Goal: Transaction & Acquisition: Download file/media

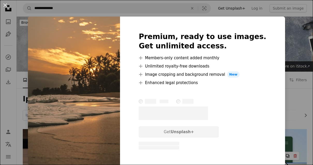
scroll to position [606, 0]
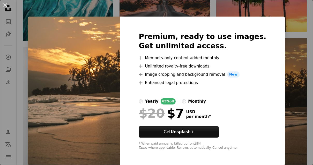
click at [303, 61] on div "An X shape Premium, ready to use images. Get unlimited access. A plus sign Memb…" at bounding box center [156, 82] width 313 height 165
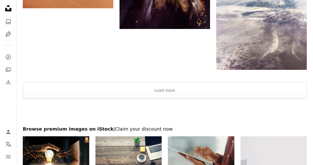
scroll to position [1028, 0]
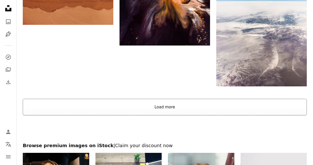
click at [296, 109] on button "Load more" at bounding box center [165, 107] width 284 height 17
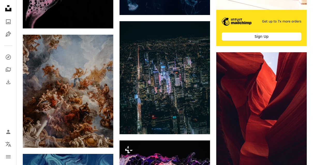
scroll to position [2354, 0]
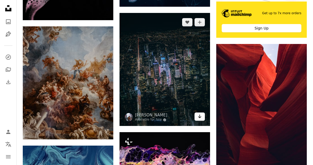
click at [203, 115] on link "Arrow pointing down" at bounding box center [200, 117] width 10 height 8
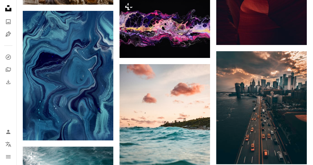
scroll to position [2505, 0]
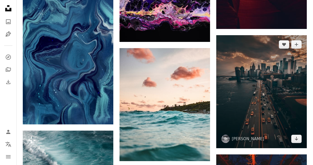
click at [287, 115] on img at bounding box center [262, 91] width 91 height 113
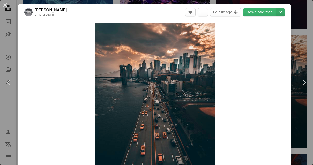
click at [285, 12] on icon "Chevron down" at bounding box center [281, 12] width 8 height 6
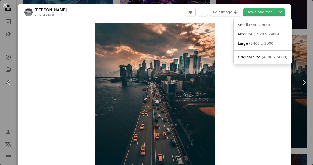
click at [275, 53] on link "Original Size ( 4000 x 5000 )" at bounding box center [263, 57] width 54 height 9
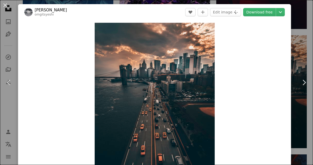
scroll to position [2524, 0]
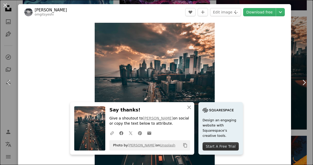
click at [312, 46] on div "An X shape Chevron left Chevron right [PERSON_NAME] Kangrang omgitsyeshi A hear…" at bounding box center [156, 82] width 313 height 165
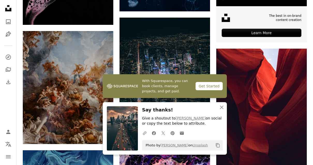
scroll to position [2343, 0]
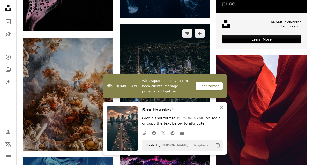
click at [188, 71] on img at bounding box center [165, 80] width 91 height 113
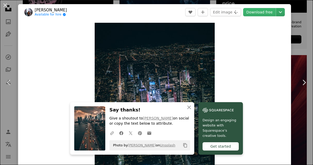
click at [285, 11] on icon "Chevron down" at bounding box center [281, 12] width 8 height 6
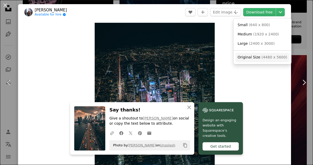
click at [278, 58] on span "( 4480 x 5600 )" at bounding box center [275, 57] width 26 height 4
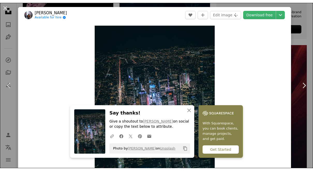
scroll to position [2359, 0]
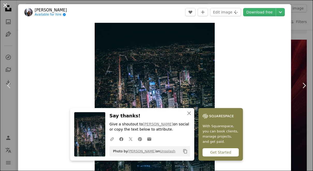
click at [3, 5] on button "An X shape" at bounding box center [5, 5] width 6 height 6
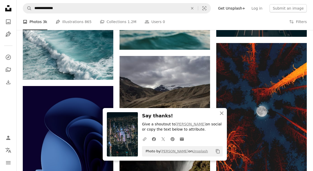
scroll to position [2618, 0]
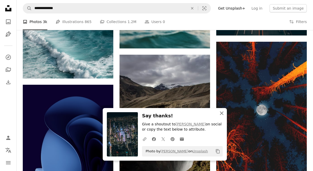
click at [223, 116] on icon "An X shape" at bounding box center [222, 113] width 6 height 6
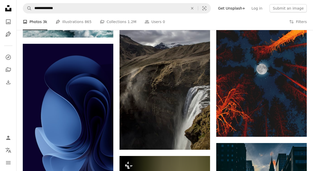
scroll to position [2776, 0]
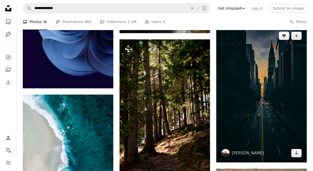
click at [274, 89] on img at bounding box center [262, 94] width 91 height 136
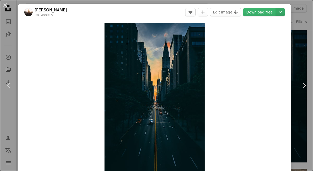
click at [285, 13] on icon "Chevron down" at bounding box center [281, 12] width 8 height 6
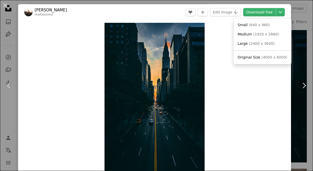
click at [277, 56] on span "( 4000 x 6000 )" at bounding box center [275, 57] width 26 height 4
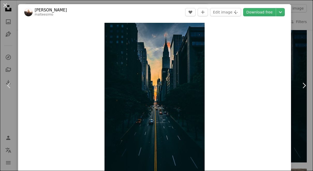
scroll to position [2797, 0]
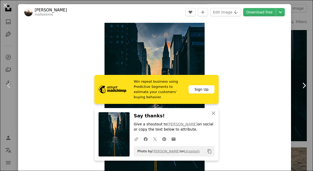
click at [309, 94] on link "Chevron right" at bounding box center [304, 86] width 18 height 50
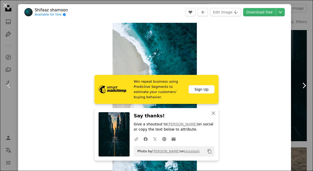
click at [307, 90] on icon "Chevron right" at bounding box center [304, 85] width 8 height 8
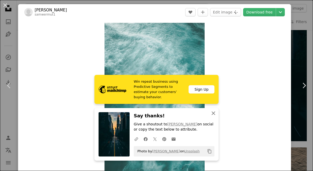
click at [215, 115] on icon "button" at bounding box center [214, 113] width 4 height 4
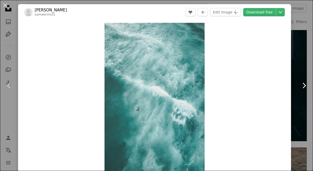
click at [305, 101] on link "Chevron right" at bounding box center [304, 86] width 18 height 50
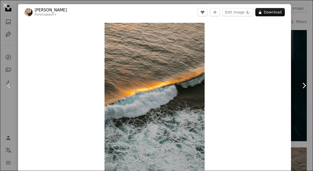
click at [307, 90] on icon "Chevron right" at bounding box center [304, 85] width 8 height 8
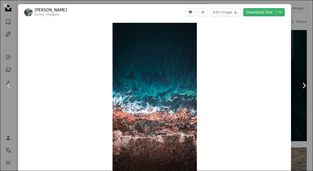
click at [307, 90] on icon "Chevron right" at bounding box center [304, 85] width 8 height 8
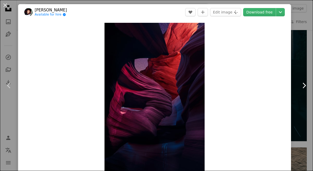
click at [310, 98] on link "Chevron right" at bounding box center [304, 86] width 18 height 50
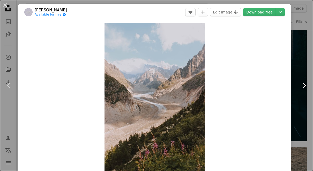
click at [309, 95] on link "Chevron right" at bounding box center [304, 86] width 18 height 50
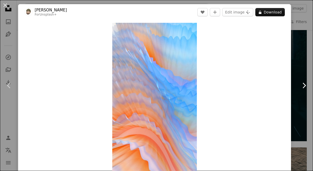
scroll to position [0, 93]
click at [308, 90] on icon "Chevron right" at bounding box center [304, 85] width 8 height 8
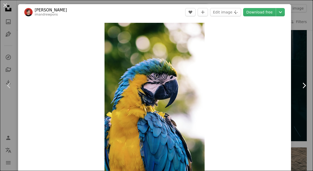
click at [307, 90] on icon "Chevron right" at bounding box center [304, 85] width 8 height 8
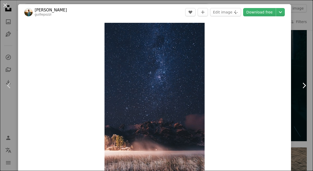
click at [308, 90] on icon "Chevron right" at bounding box center [304, 85] width 8 height 8
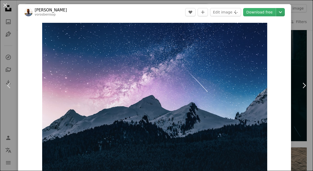
click at [282, 13] on icon "Choose download size" at bounding box center [280, 12] width 3 height 2
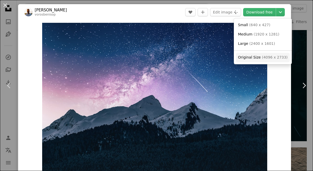
click at [275, 57] on span "( 4096 x 2733 )" at bounding box center [275, 57] width 26 height 4
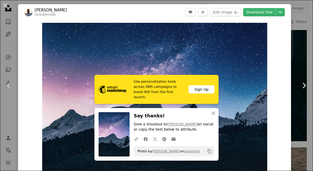
click at [304, 99] on link "Chevron right" at bounding box center [304, 86] width 18 height 50
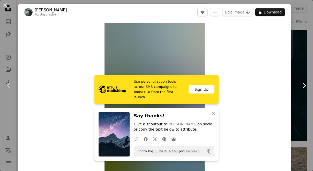
click at [308, 90] on icon "Chevron right" at bounding box center [304, 85] width 8 height 8
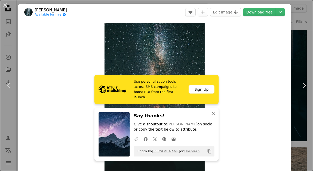
click at [215, 115] on icon "button" at bounding box center [214, 113] width 4 height 4
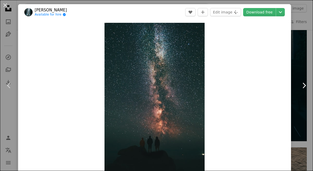
click at [308, 90] on icon "Chevron right" at bounding box center [304, 85] width 8 height 8
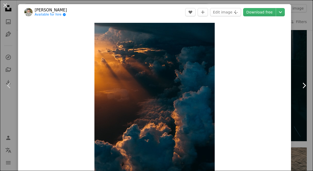
click at [310, 100] on link "Chevron right" at bounding box center [304, 86] width 18 height 50
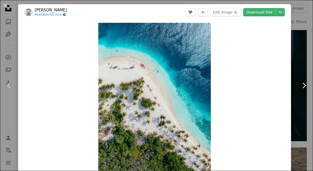
click at [308, 90] on icon "Chevron right" at bounding box center [304, 85] width 8 height 8
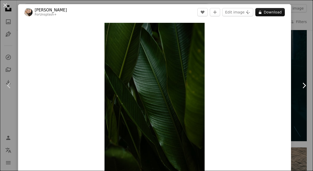
scroll to position [0, 342]
click at [306, 99] on link "Chevron right" at bounding box center [304, 86] width 18 height 50
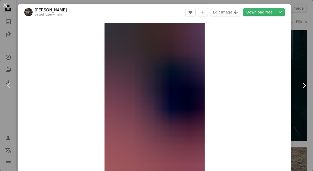
click at [307, 90] on icon "Chevron right" at bounding box center [304, 85] width 8 height 8
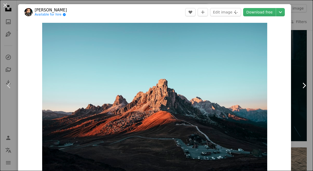
click at [308, 99] on link "Chevron right" at bounding box center [304, 86] width 18 height 50
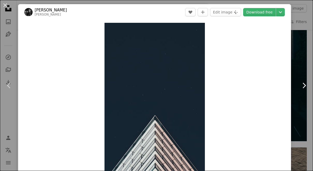
click at [307, 90] on icon "Chevron right" at bounding box center [304, 85] width 8 height 8
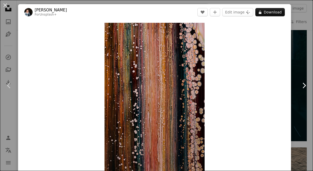
click at [305, 90] on icon "Chevron right" at bounding box center [304, 85] width 8 height 8
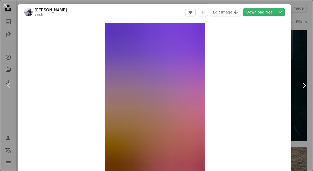
click at [305, 90] on icon "Chevron right" at bounding box center [304, 85] width 8 height 8
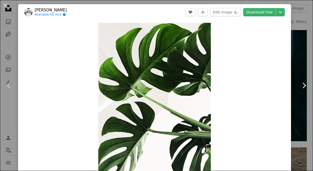
click at [307, 99] on link "Chevron right" at bounding box center [304, 86] width 18 height 50
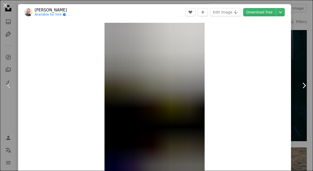
click at [306, 90] on icon "Chevron right" at bounding box center [304, 85] width 8 height 8
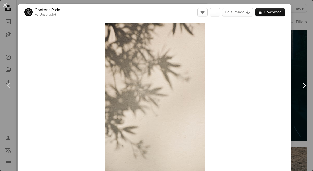
click at [306, 88] on icon at bounding box center [304, 85] width 3 height 5
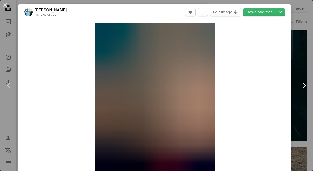
click at [303, 90] on icon "Chevron right" at bounding box center [304, 85] width 8 height 8
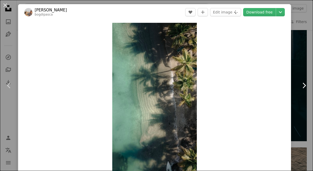
click at [307, 90] on icon "Chevron right" at bounding box center [304, 85] width 8 height 8
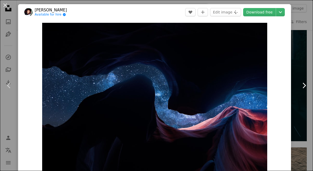
click at [306, 88] on icon at bounding box center [304, 85] width 3 height 5
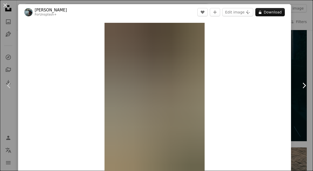
scroll to position [0, 162]
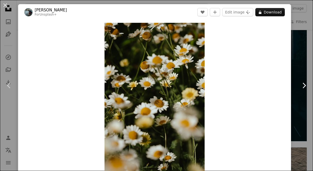
click at [306, 90] on icon "Chevron right" at bounding box center [304, 85] width 8 height 8
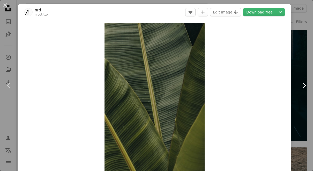
click at [308, 90] on icon "Chevron right" at bounding box center [304, 85] width 8 height 8
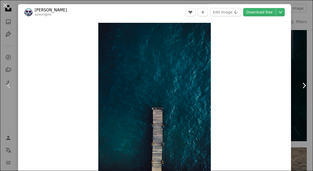
click at [308, 90] on icon "Chevron right" at bounding box center [304, 85] width 8 height 8
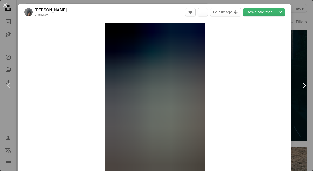
click at [307, 90] on icon "Chevron right" at bounding box center [304, 85] width 8 height 8
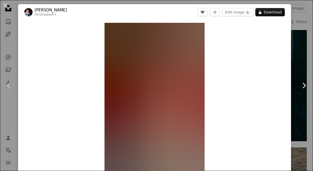
scroll to position [0, 108]
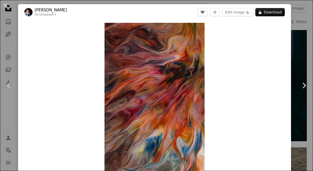
click at [307, 90] on icon "Chevron right" at bounding box center [304, 85] width 8 height 8
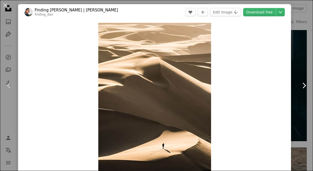
click at [306, 88] on icon at bounding box center [304, 85] width 3 height 5
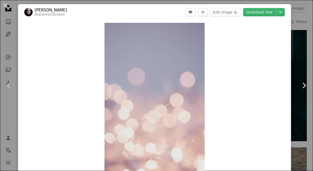
click at [306, 90] on icon "Chevron right" at bounding box center [304, 85] width 8 height 8
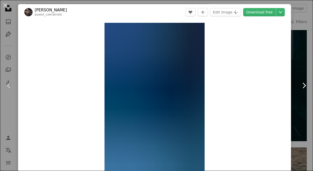
click at [307, 90] on icon "Chevron right" at bounding box center [304, 85] width 8 height 8
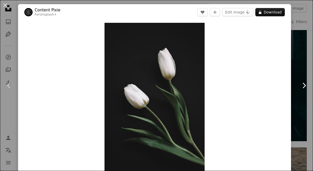
click at [306, 90] on icon "Chevron right" at bounding box center [304, 85] width 8 height 8
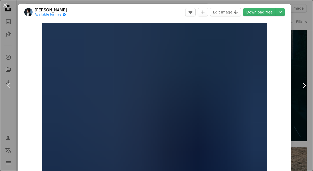
click at [306, 90] on icon "Chevron right" at bounding box center [304, 85] width 8 height 8
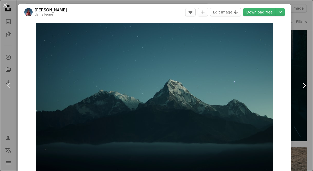
click at [307, 90] on icon "Chevron right" at bounding box center [304, 85] width 8 height 8
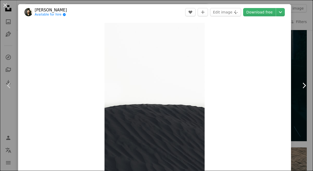
click at [308, 99] on link "Chevron right" at bounding box center [304, 86] width 18 height 50
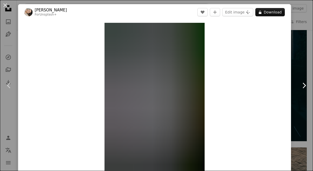
click at [307, 90] on icon "Chevron right" at bounding box center [304, 85] width 8 height 8
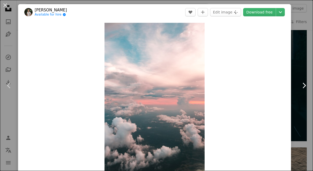
click at [306, 88] on icon at bounding box center [304, 85] width 3 height 5
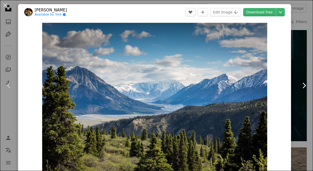
click at [308, 90] on icon "Chevron right" at bounding box center [304, 85] width 8 height 8
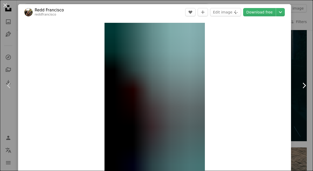
click at [306, 90] on icon "Chevron right" at bounding box center [304, 85] width 8 height 8
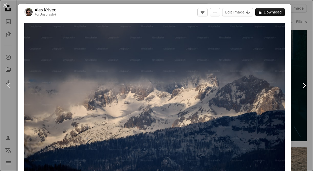
click at [306, 90] on icon "Chevron right" at bounding box center [304, 85] width 8 height 8
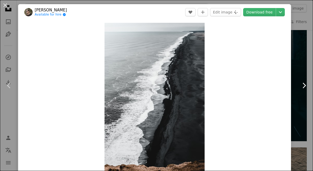
click at [306, 90] on icon "Chevron right" at bounding box center [304, 85] width 8 height 8
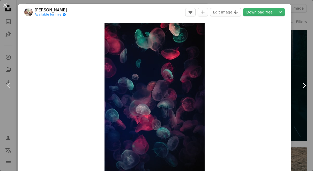
click at [306, 90] on icon "Chevron right" at bounding box center [304, 85] width 8 height 8
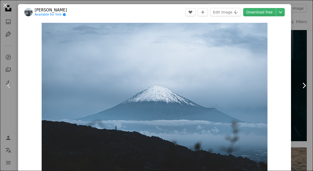
click at [311, 96] on link "Chevron right" at bounding box center [304, 86] width 18 height 50
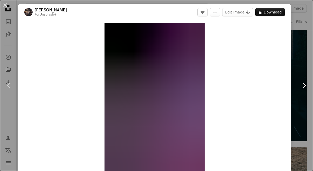
scroll to position [0, 510]
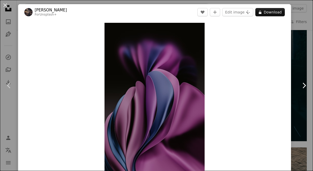
click at [308, 90] on icon "Chevron right" at bounding box center [304, 85] width 8 height 8
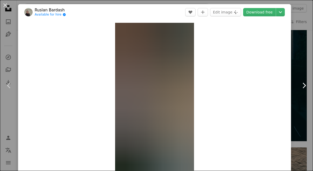
click at [307, 90] on icon "Chevron right" at bounding box center [304, 85] width 8 height 8
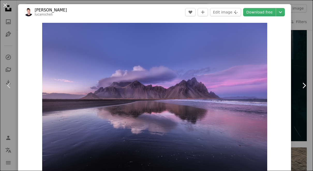
click at [307, 90] on icon "Chevron right" at bounding box center [304, 85] width 8 height 8
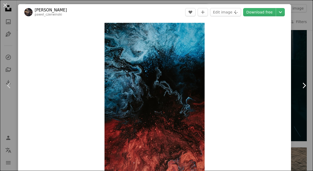
click at [308, 90] on icon "Chevron right" at bounding box center [304, 85] width 8 height 8
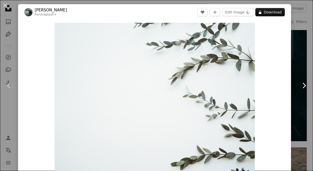
scroll to position [0, 413]
click at [307, 90] on icon "Chevron right" at bounding box center [304, 85] width 8 height 8
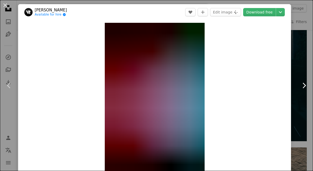
click at [307, 90] on icon "Chevron right" at bounding box center [304, 85] width 8 height 8
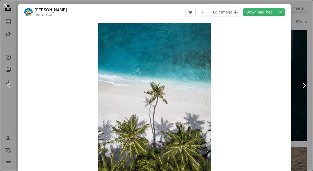
click at [308, 90] on icon "Chevron right" at bounding box center [304, 85] width 8 height 8
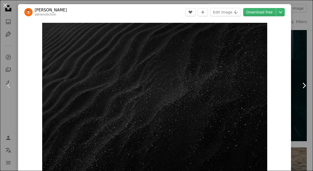
click at [308, 90] on icon "Chevron right" at bounding box center [304, 85] width 8 height 8
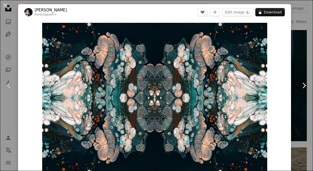
scroll to position [0, 324]
click at [308, 90] on icon "Chevron right" at bounding box center [304, 85] width 8 height 8
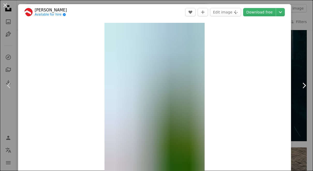
click at [307, 90] on icon "Chevron right" at bounding box center [304, 85] width 8 height 8
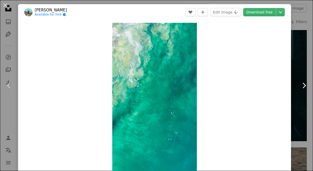
click at [307, 90] on icon "Chevron right" at bounding box center [304, 85] width 8 height 8
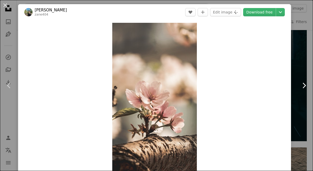
click at [308, 90] on icon "Chevron right" at bounding box center [304, 85] width 8 height 8
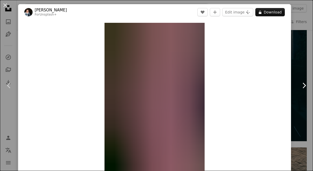
scroll to position [0, 222]
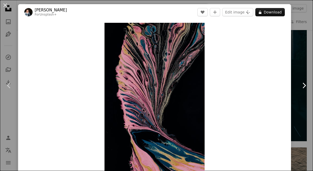
click at [308, 90] on icon "Chevron right" at bounding box center [304, 85] width 8 height 8
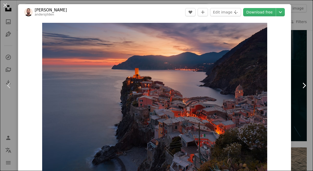
click at [307, 90] on icon "Chevron right" at bounding box center [304, 85] width 8 height 8
